Goal: Task Accomplishment & Management: Manage account settings

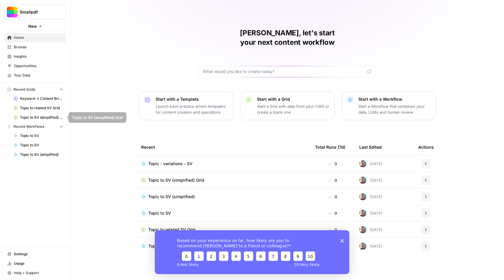
click at [38, 11] on span "Smallpdf" at bounding box center [38, 12] width 36 height 6
click at [31, 256] on span "Settings" at bounding box center [38, 254] width 49 height 5
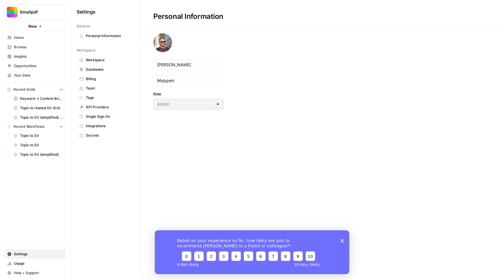
click at [102, 88] on span "Team" at bounding box center [109, 88] width 47 height 5
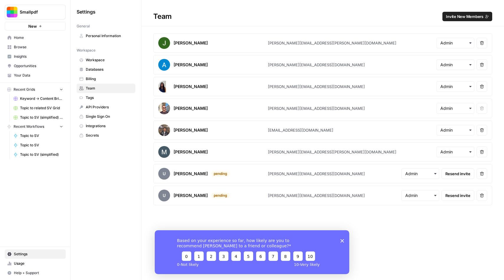
click at [465, 18] on span "Invite New Members" at bounding box center [464, 17] width 37 height 6
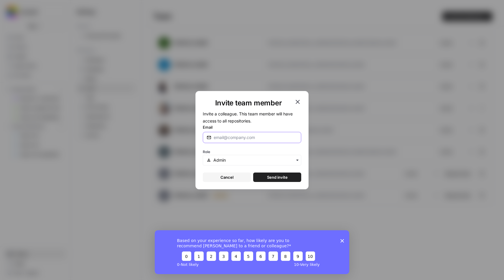
click at [274, 135] on input "Email" at bounding box center [256, 138] width 84 height 6
